Goal: Task Accomplishment & Management: Manage account settings

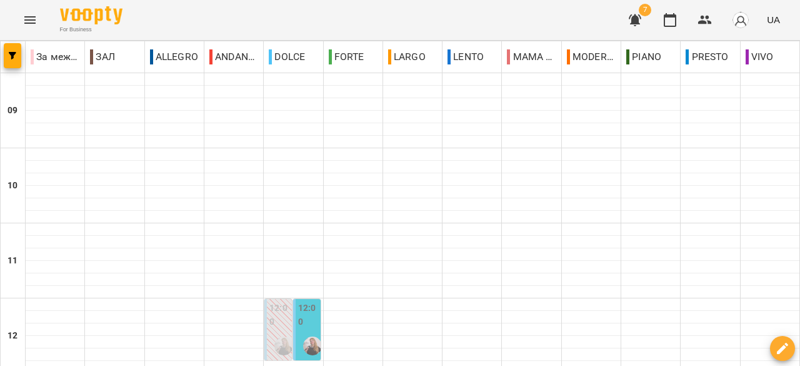
scroll to position [688, 0]
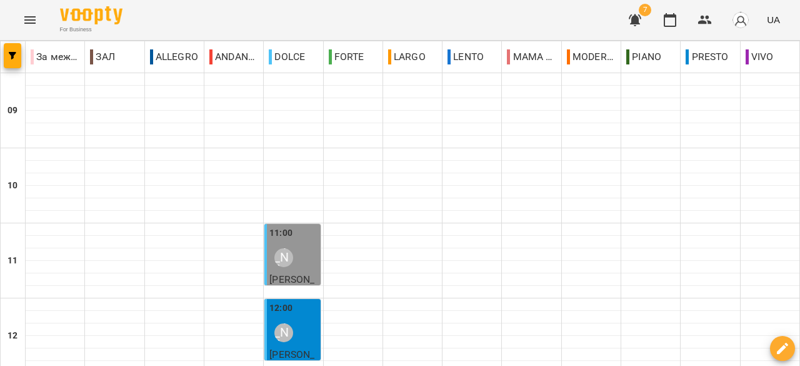
scroll to position [563, 0]
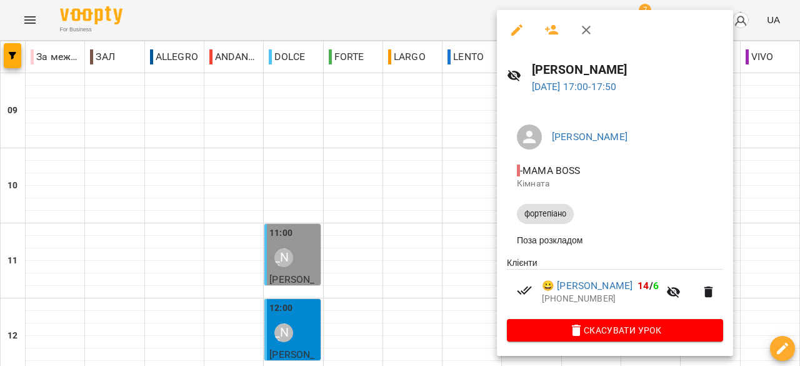
click at [590, 30] on icon "button" at bounding box center [586, 30] width 15 height 15
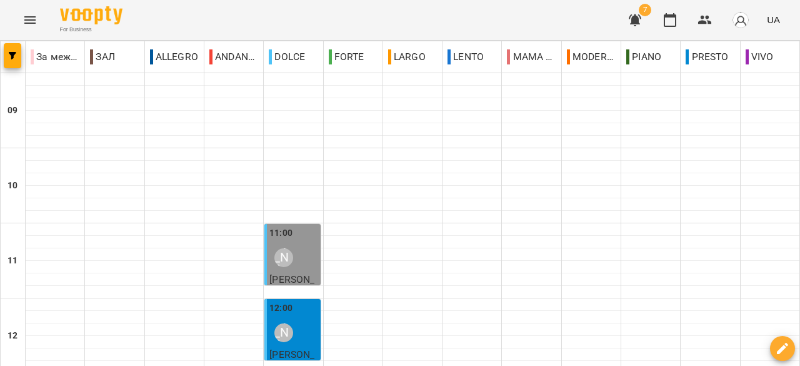
scroll to position [690, 0]
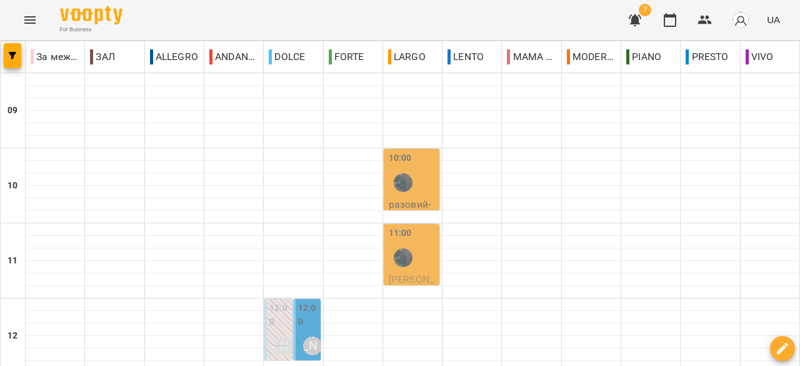
scroll to position [0, 0]
click at [411, 190] on div at bounding box center [403, 182] width 29 height 29
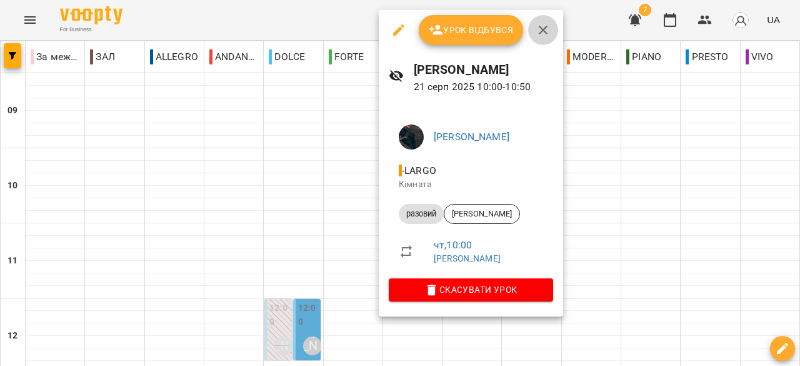
click at [540, 28] on icon "button" at bounding box center [543, 30] width 9 height 9
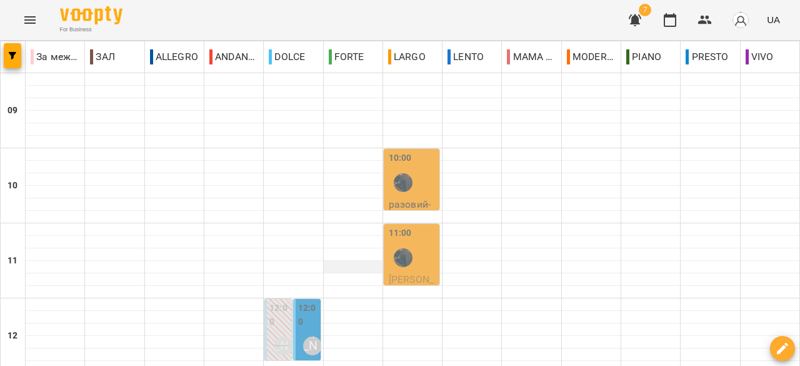
scroll to position [125, 0]
click at [305, 301] on label "12:00" at bounding box center [308, 314] width 20 height 27
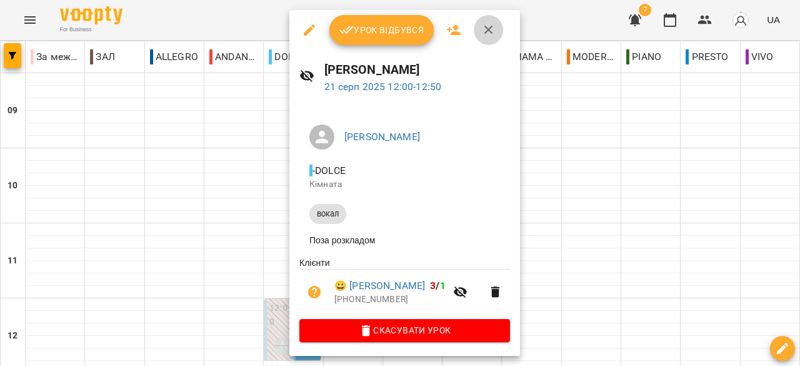
click at [493, 31] on icon "button" at bounding box center [489, 30] width 15 height 15
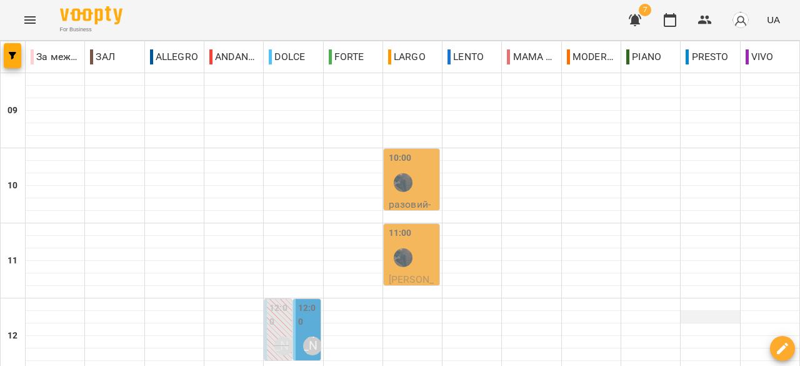
scroll to position [3, 0]
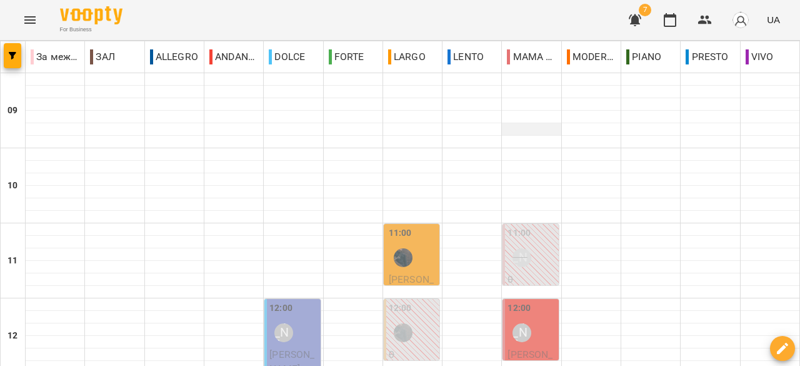
scroll to position [188, 0]
click at [536, 301] on div "12:00 [PERSON_NAME]" at bounding box center [532, 324] width 48 height 46
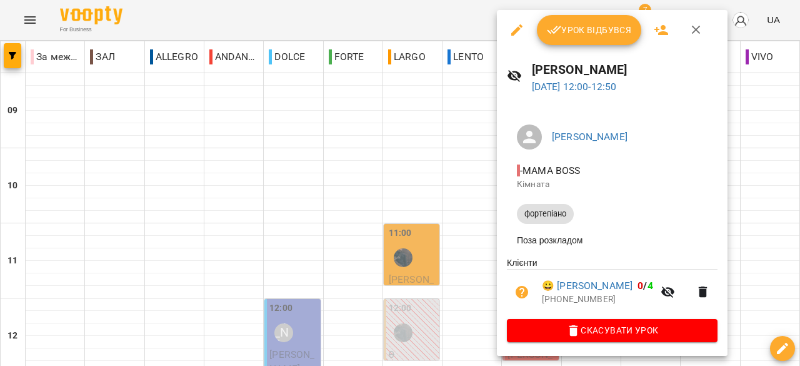
click at [517, 32] on icon "button" at bounding box center [517, 29] width 11 height 11
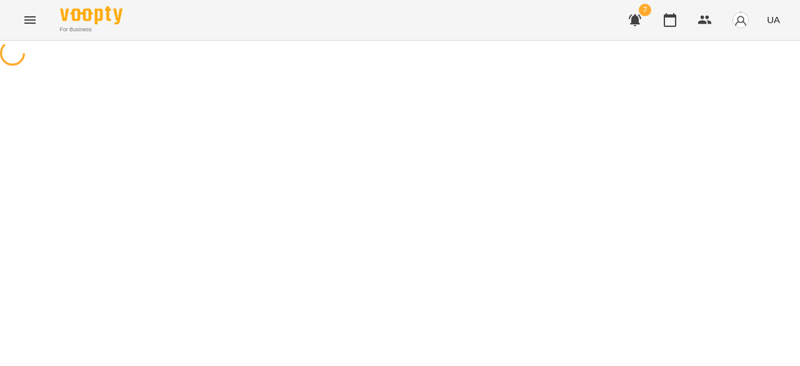
select select "**********"
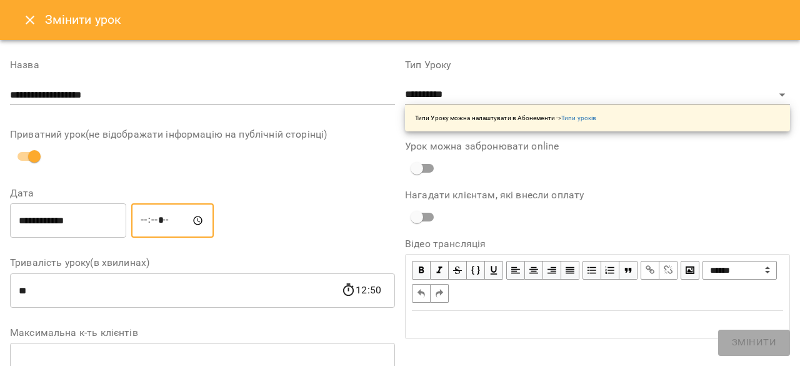
click at [191, 221] on input "*****" at bounding box center [172, 220] width 83 height 35
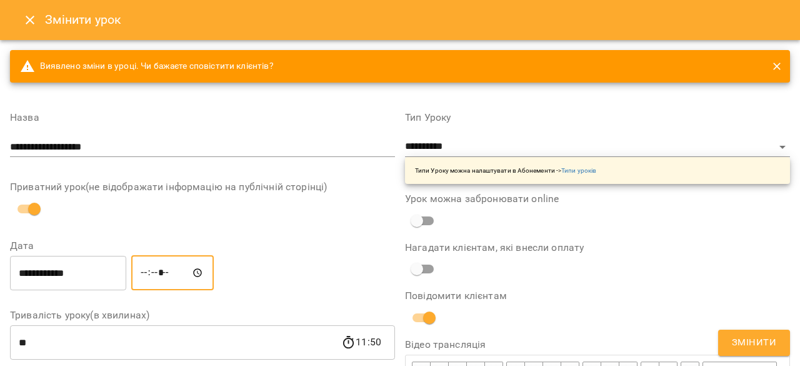
type input "*****"
click at [753, 341] on span "Змінити" at bounding box center [754, 343] width 44 height 16
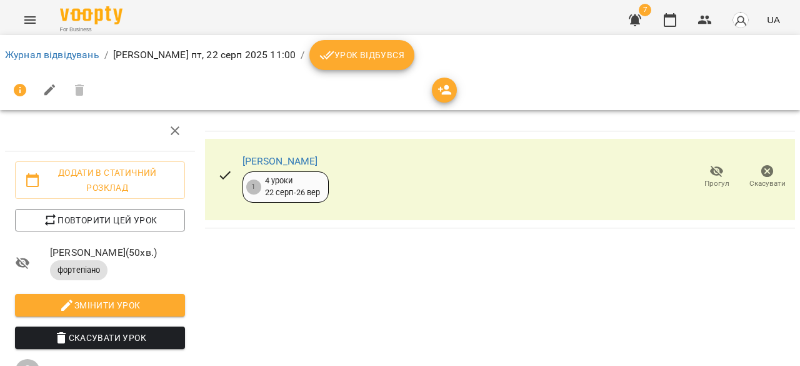
click at [637, 21] on icon "button" at bounding box center [635, 20] width 13 height 12
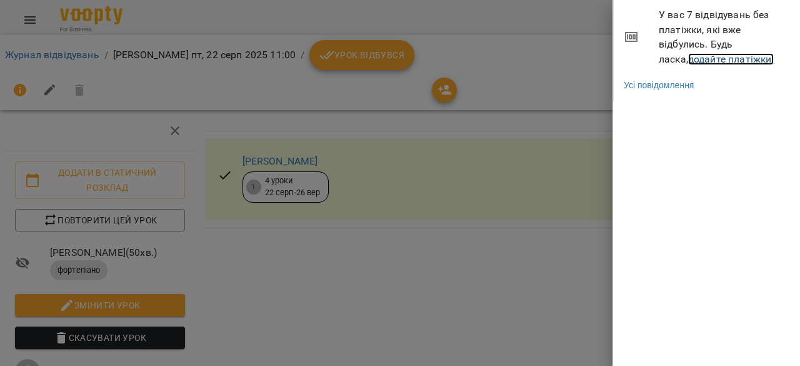
click at [729, 58] on link "додайте платіжки!" at bounding box center [731, 59] width 86 height 12
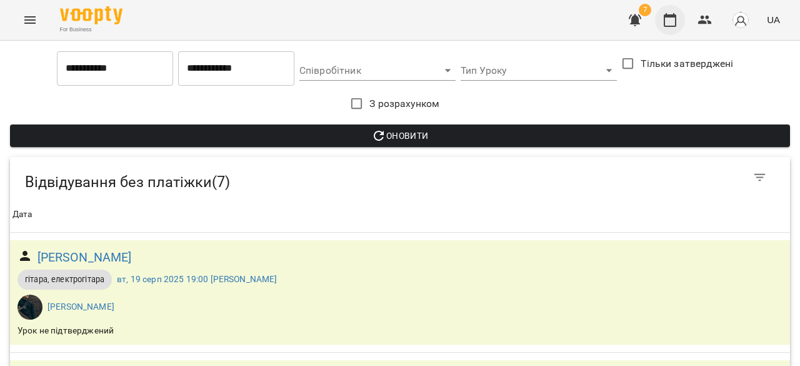
click at [668, 20] on icon "button" at bounding box center [670, 20] width 15 height 15
